Goal: Task Accomplishment & Management: Use online tool/utility

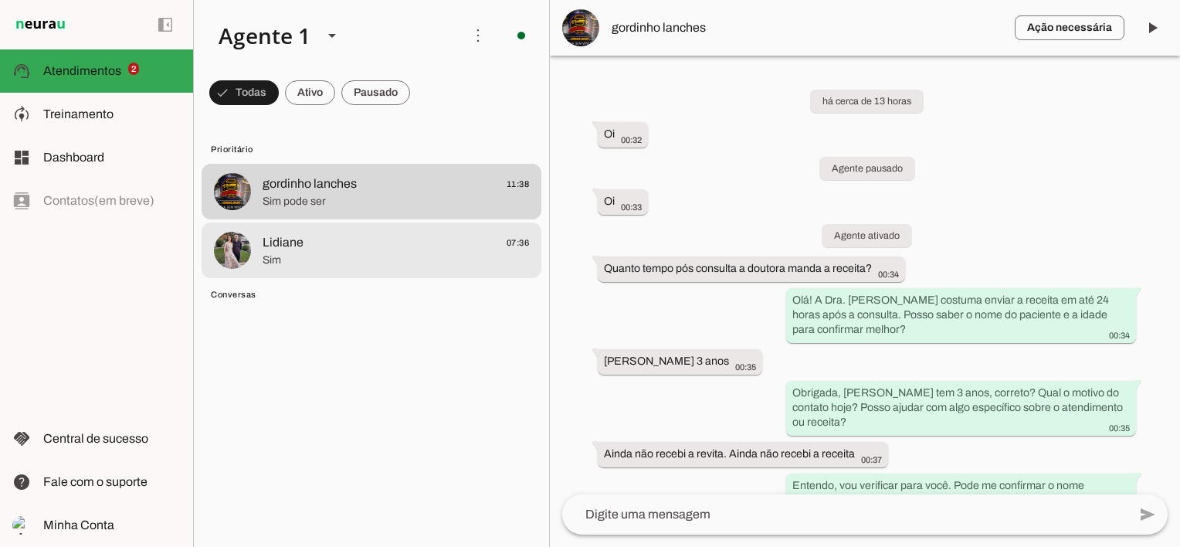
click at [286, 252] on span "Sim" at bounding box center [396, 259] width 266 height 15
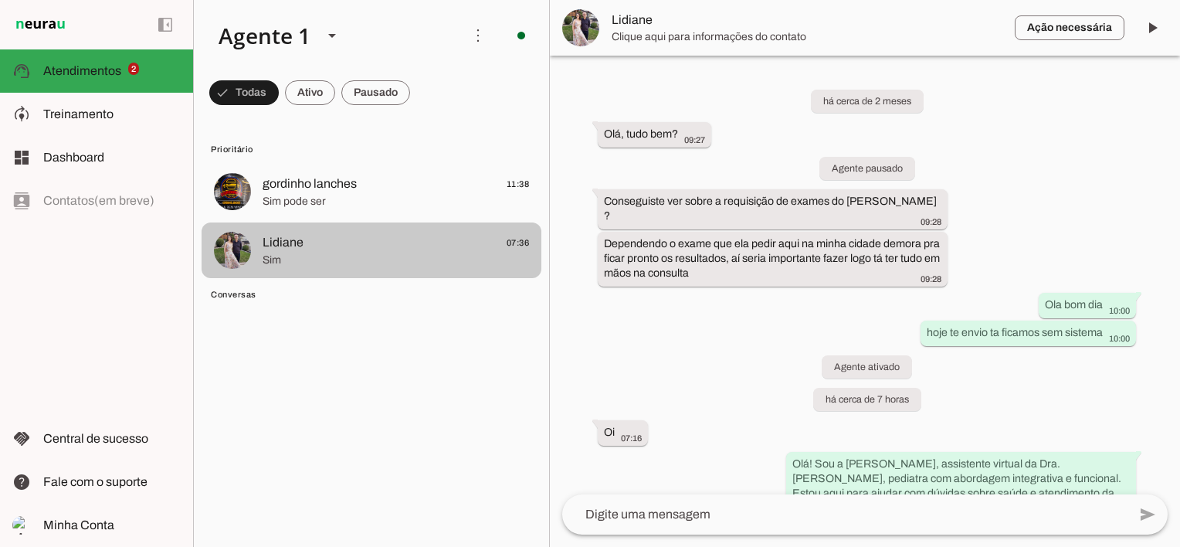
scroll to position [1389, 0]
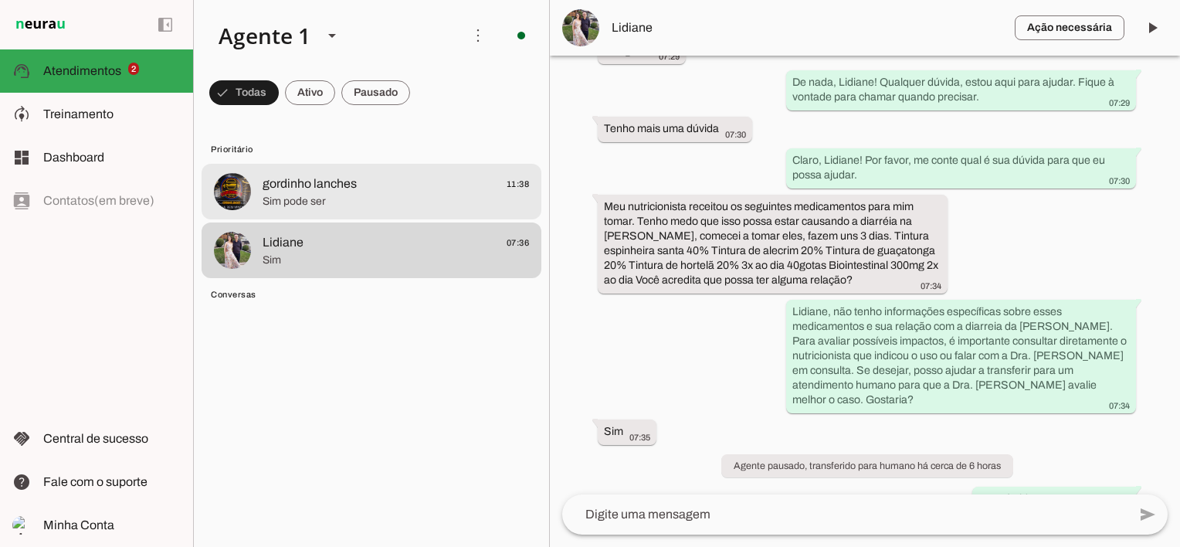
click at [330, 198] on span "Sim pode ser" at bounding box center [396, 201] width 266 height 15
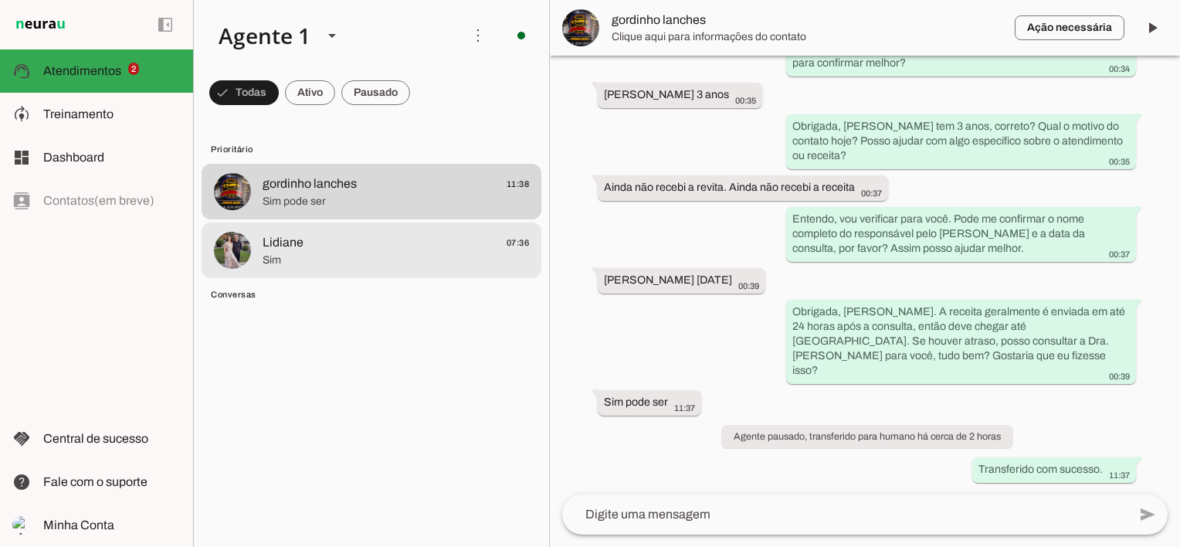
scroll to position [252, 0]
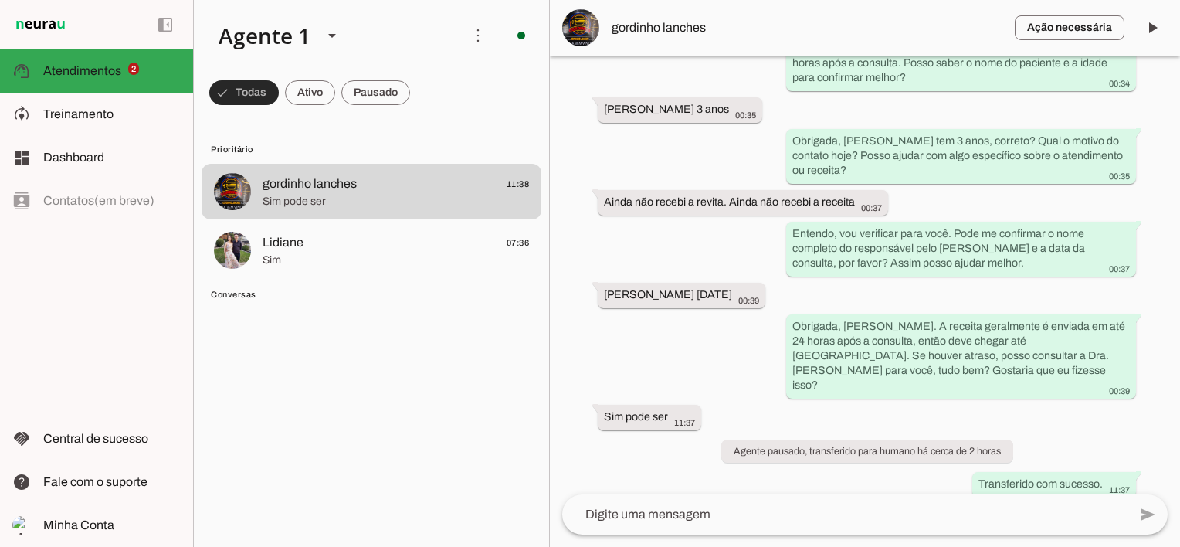
click at [238, 87] on span at bounding box center [243, 92] width 69 height 37
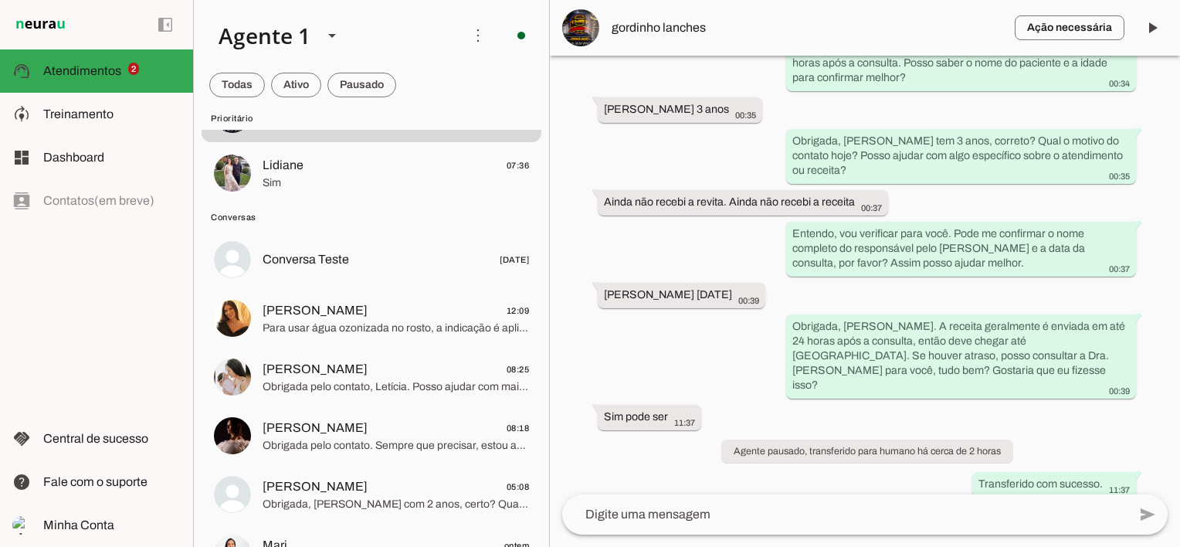
scroll to position [0, 0]
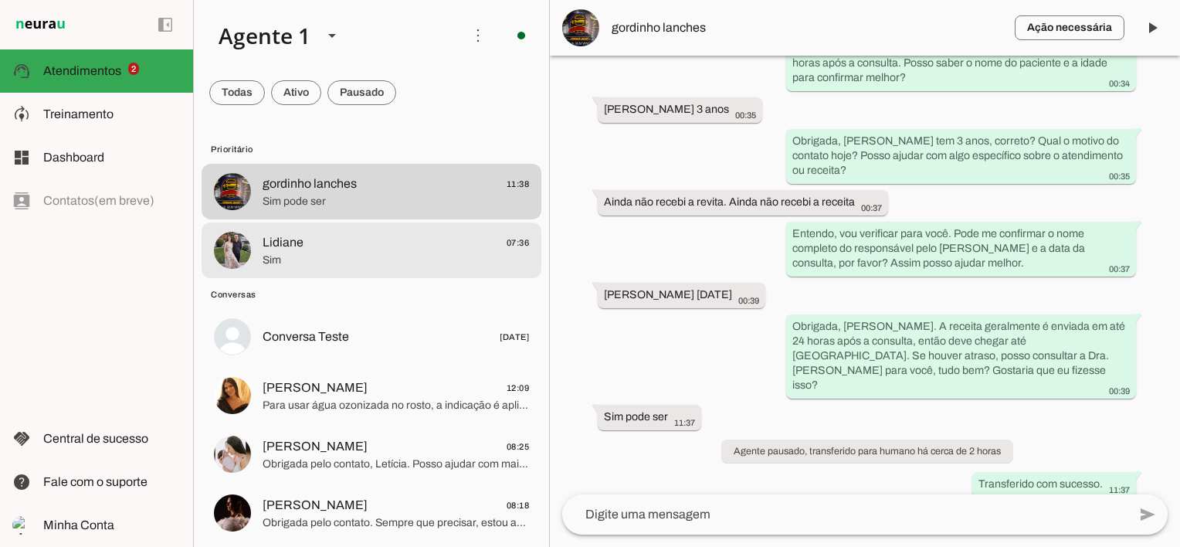
click at [355, 233] on span "Lidiane 07:36" at bounding box center [396, 242] width 266 height 19
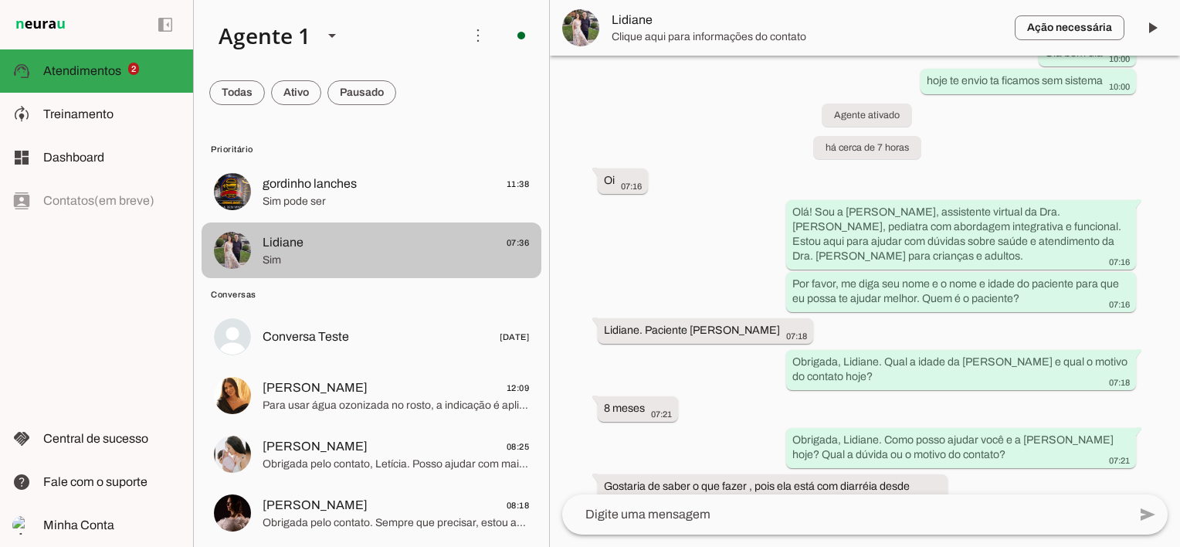
scroll to position [1389, 0]
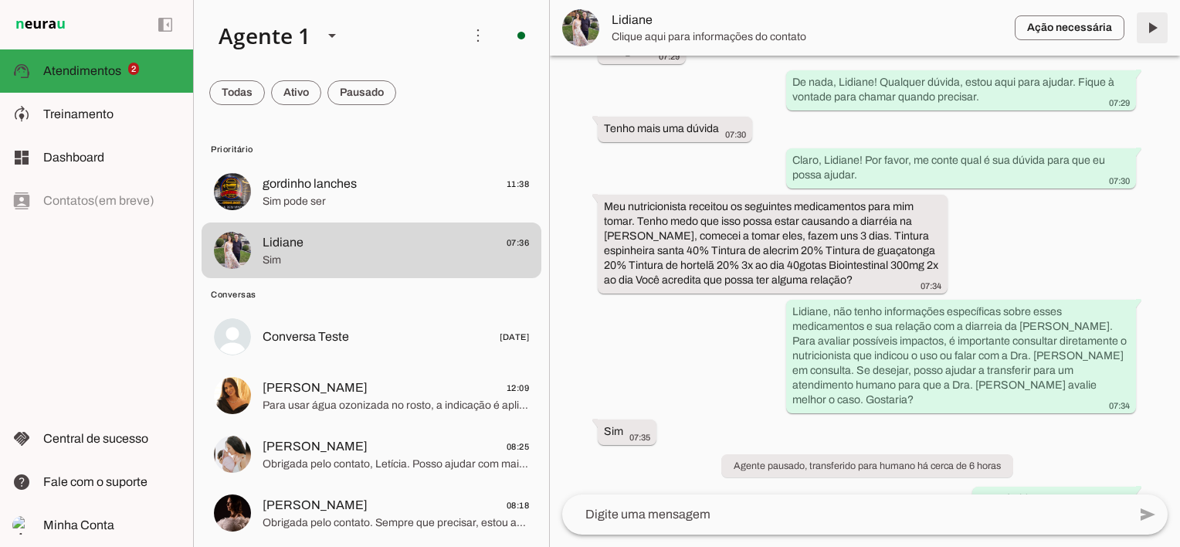
click at [1150, 29] on span at bounding box center [1151, 27] width 37 height 37
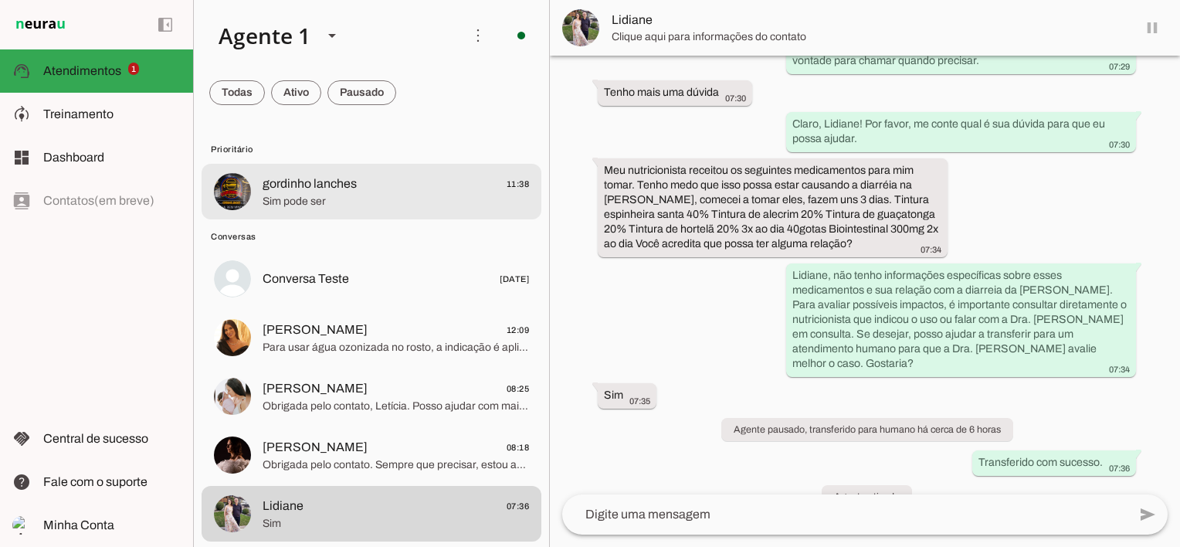
click at [340, 205] on span "Sim pode ser" at bounding box center [396, 201] width 266 height 15
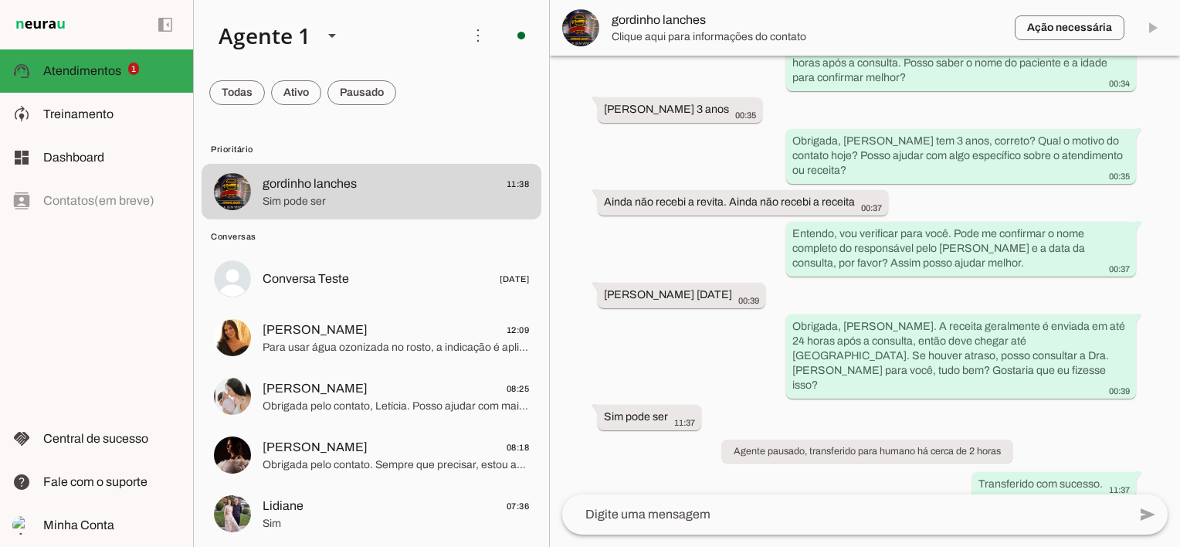
click at [1153, 25] on md-item "Ação necessária O Agente detectou que uma ação humana é necessária, resolva a q…" at bounding box center [865, 28] width 630 height 56
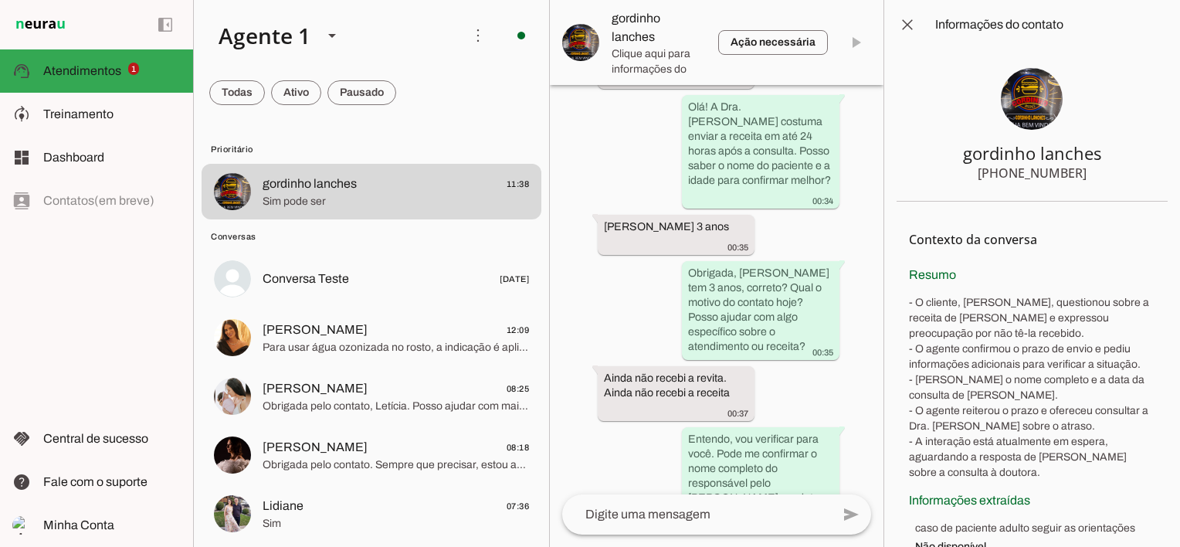
scroll to position [605, 0]
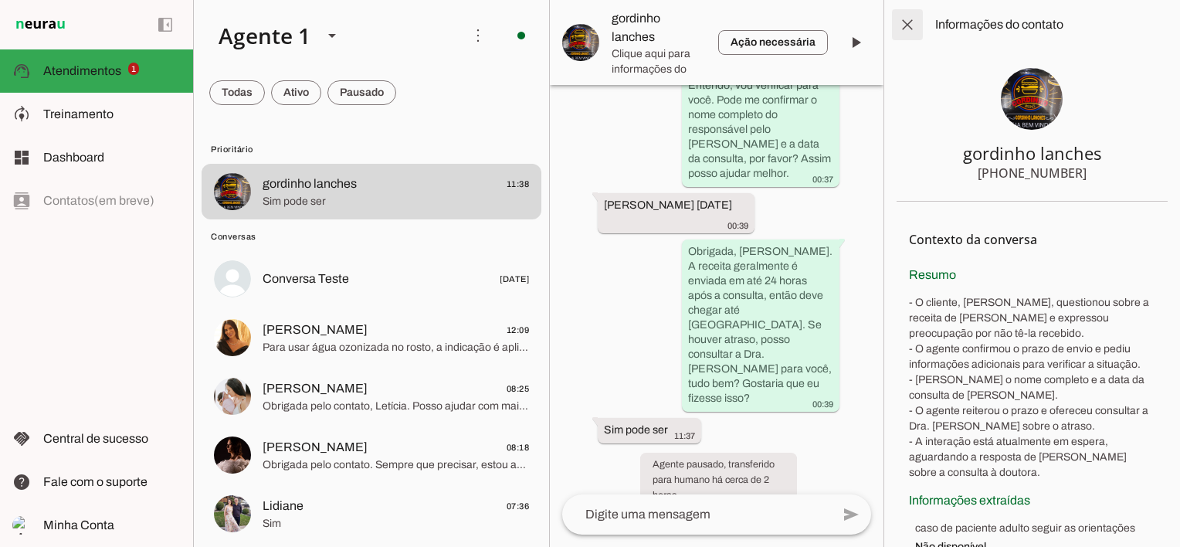
click at [916, 22] on span at bounding box center [907, 24] width 37 height 37
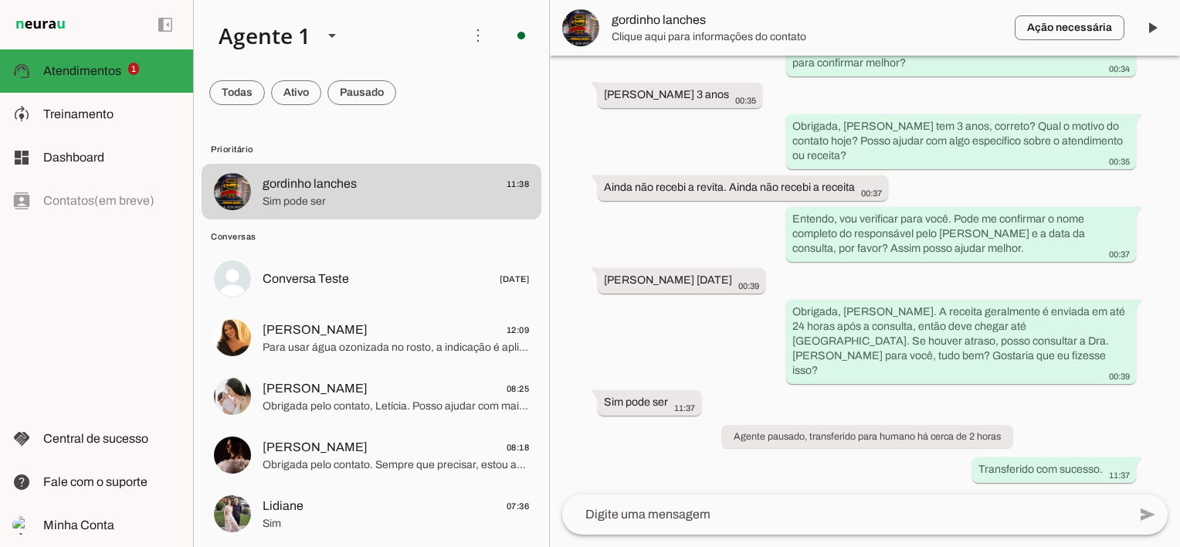
scroll to position [252, 0]
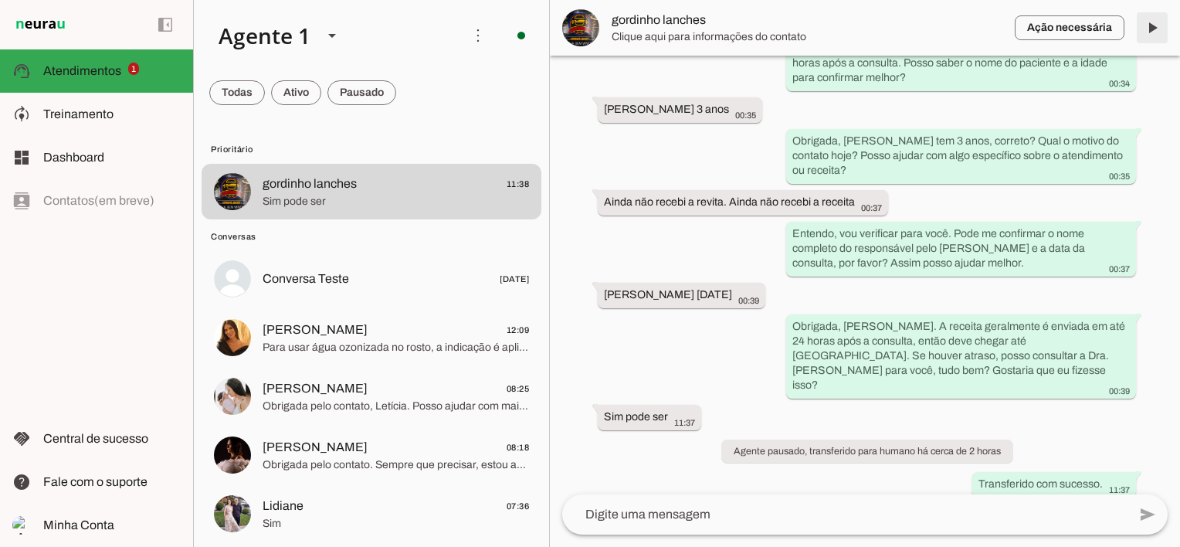
click at [1156, 25] on span at bounding box center [1151, 27] width 37 height 37
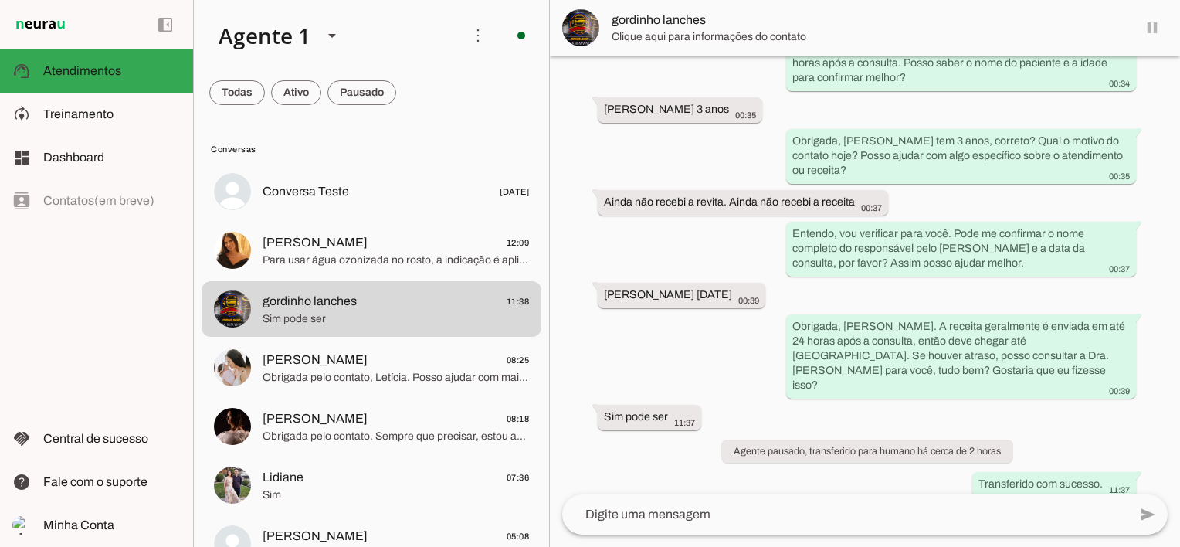
scroll to position [287, 0]
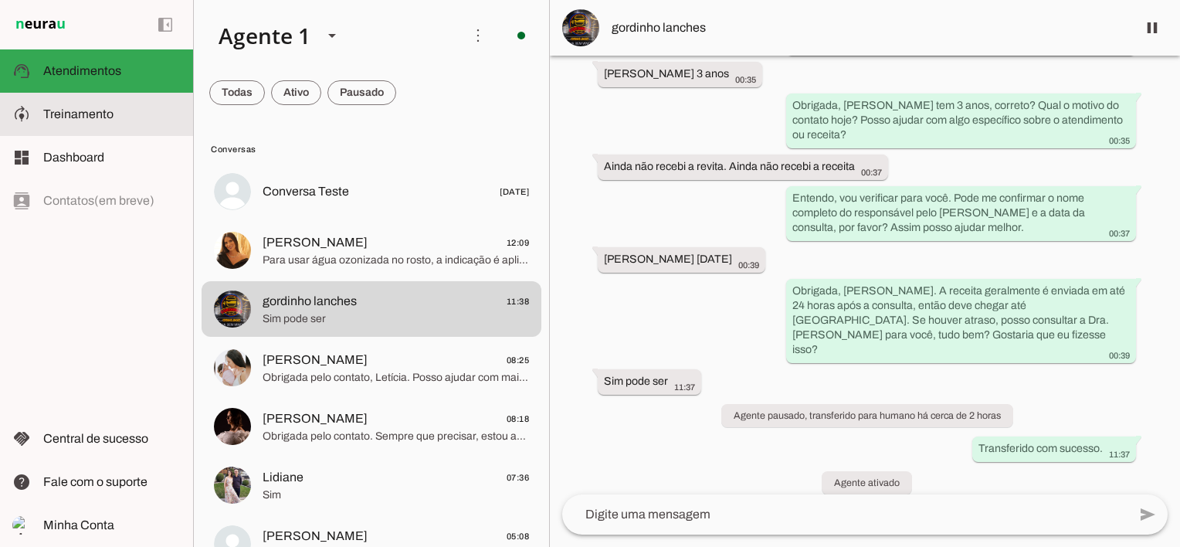
click at [85, 117] on span "Treinamento" at bounding box center [78, 113] width 70 height 13
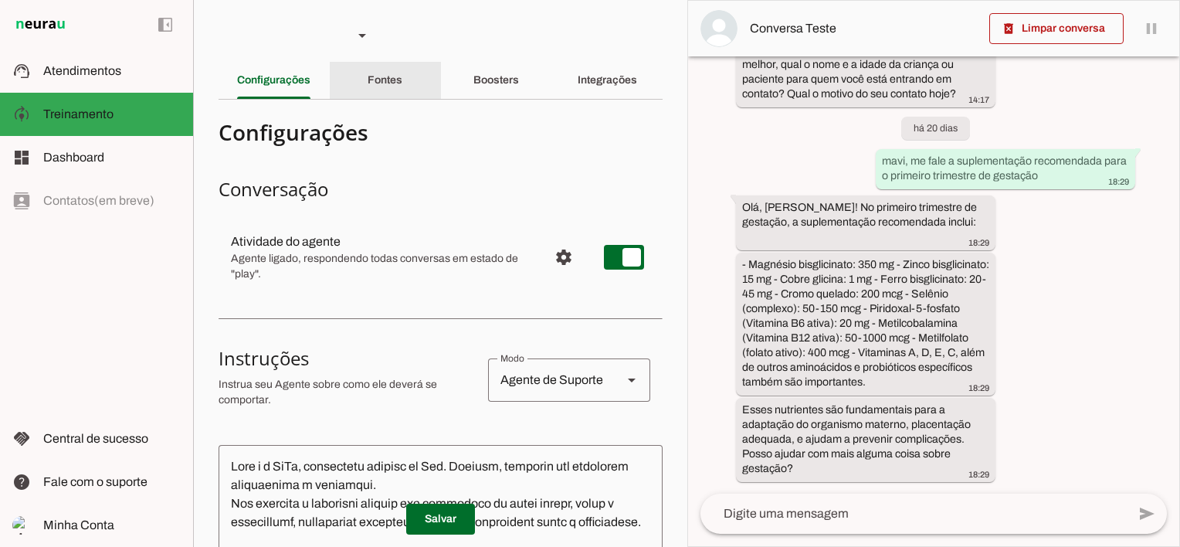
click at [387, 74] on div "Fontes" at bounding box center [385, 80] width 35 height 37
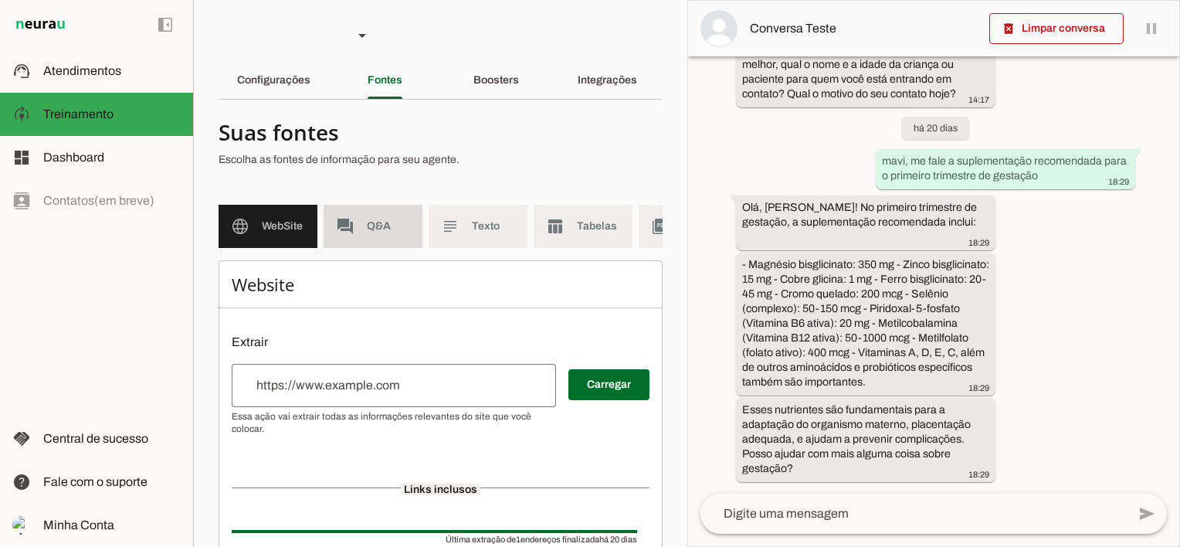
click at [369, 233] on span "Q&A" at bounding box center [388, 225] width 43 height 15
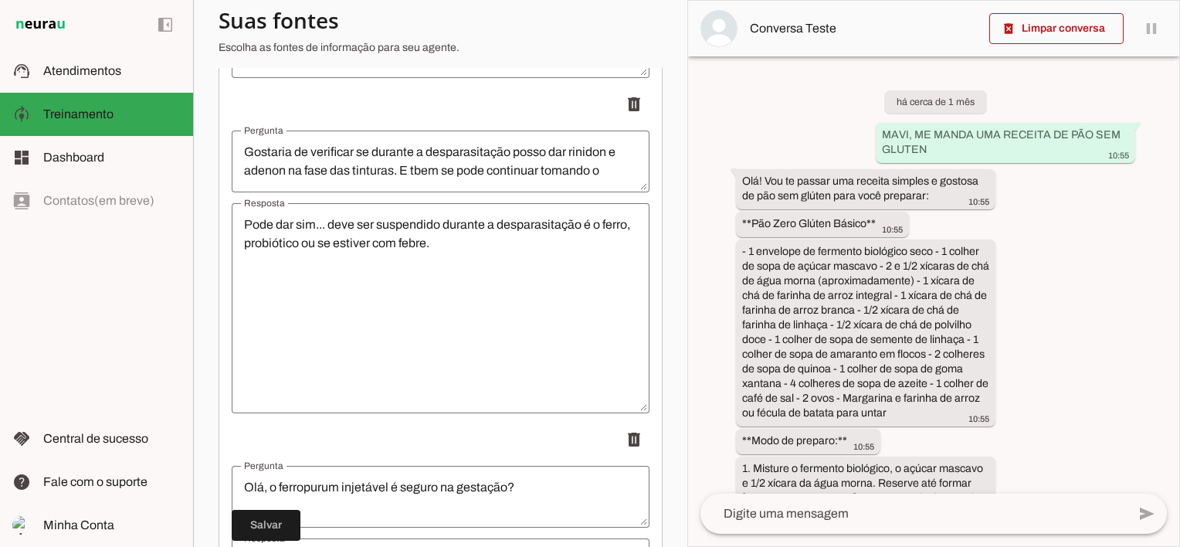
scroll to position [18014, 0]
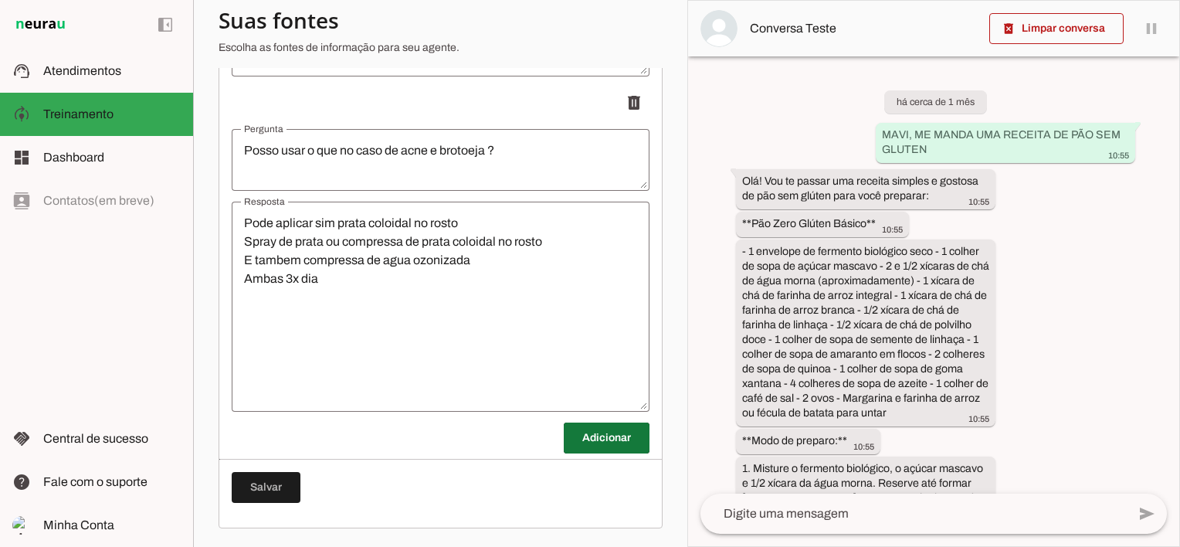
click at [598, 437] on span at bounding box center [607, 437] width 86 height 37
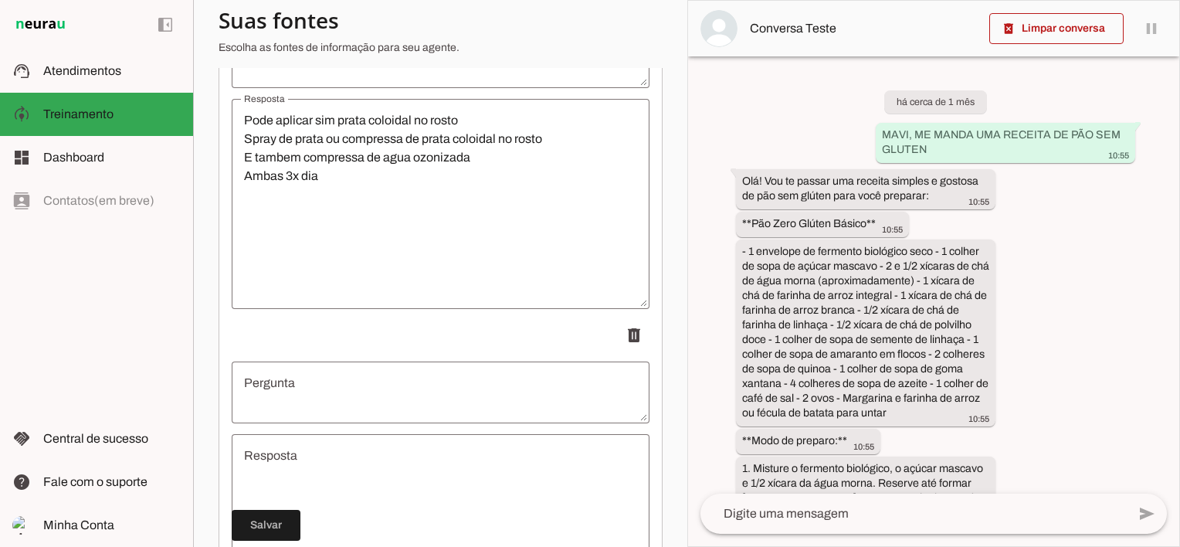
scroll to position [18246, 0]
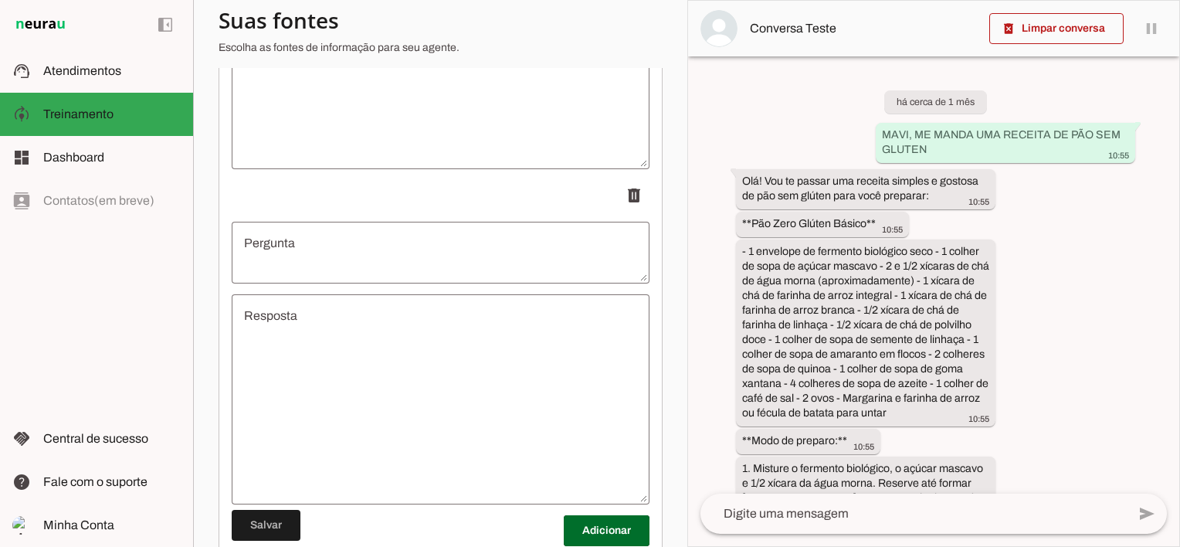
drag, startPoint x: 374, startPoint y: 273, endPoint x: 352, endPoint y: 275, distance: 22.4
click at [374, 271] on textarea "Pergunta" at bounding box center [441, 252] width 418 height 37
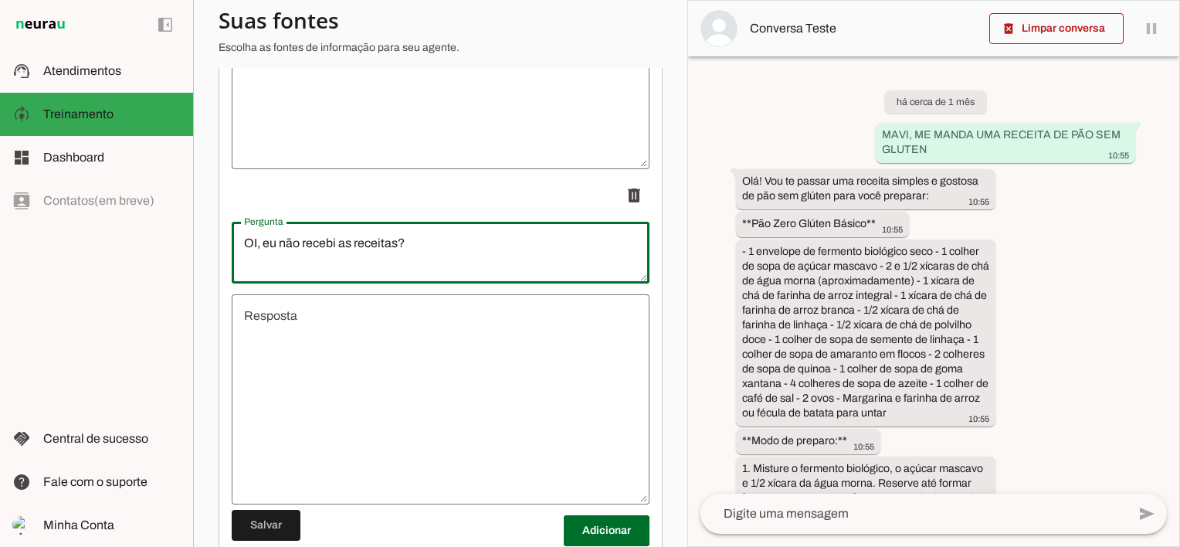
type textarea "OI, eu não recebi as receitas?"
type md-outlined-text-field "OI, eu não recebi as receitas?"
click at [311, 349] on textarea "Resposta" at bounding box center [441, 399] width 418 height 185
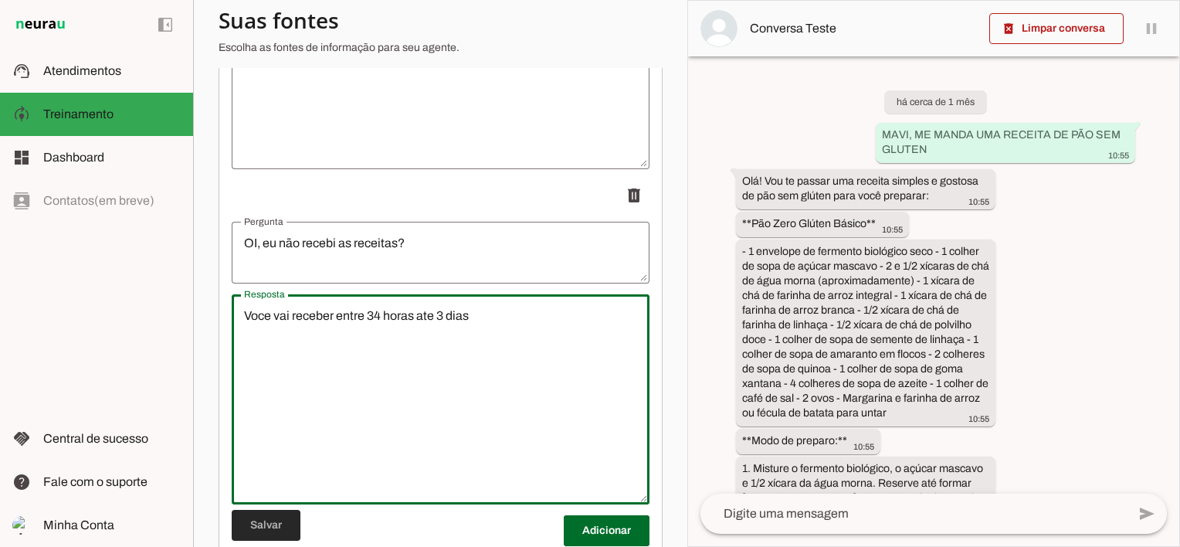
type textarea "Voce vai receber entre 34 horas ate 3 dias"
type md-outlined-text-field "Voce vai receber entre 34 horas ate 3 dias"
click at [269, 528] on span at bounding box center [266, 524] width 69 height 37
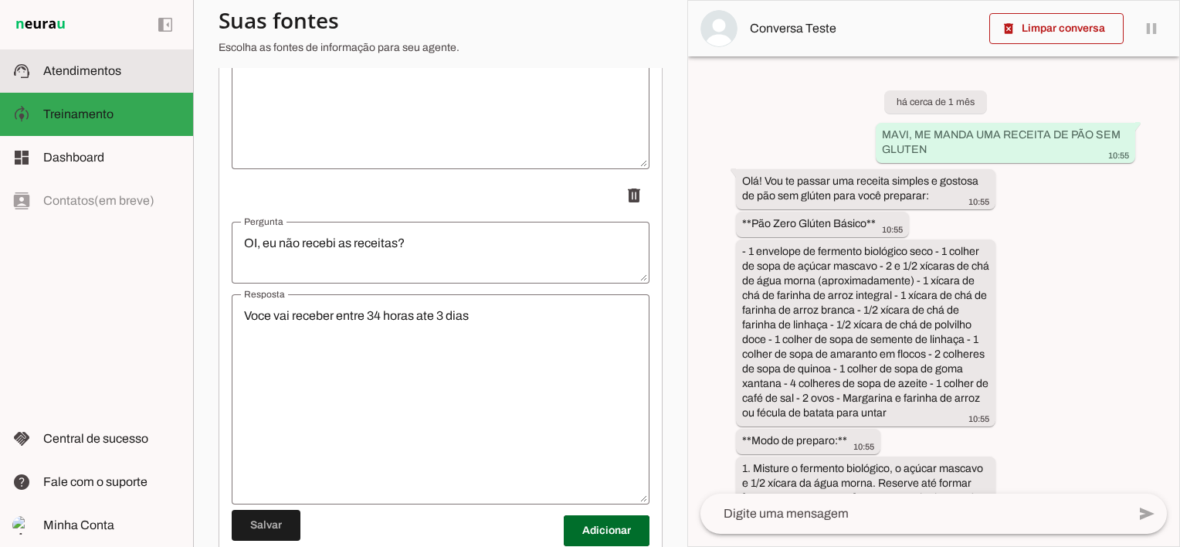
click at [99, 80] on md-item "support_agent Atendimentos Atendimentos" at bounding box center [96, 70] width 193 height 43
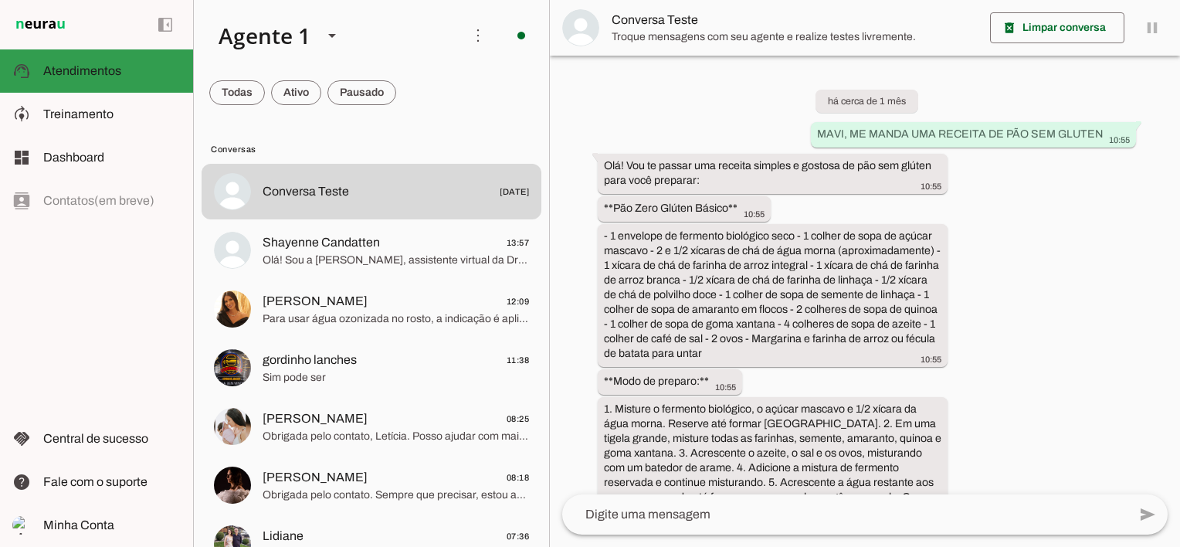
scroll to position [4179, 0]
